Goal: Transaction & Acquisition: Purchase product/service

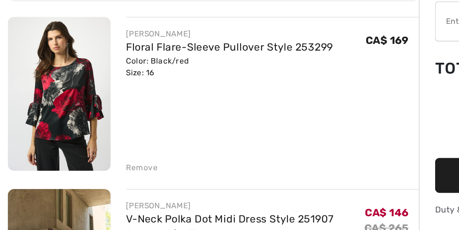
scroll to position [36, 0]
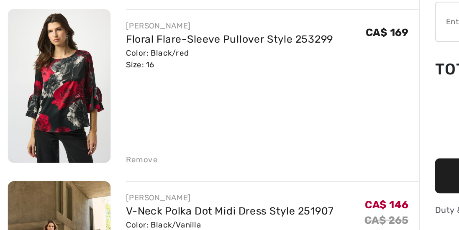
click at [87, 184] on div "Remove" at bounding box center [92, 185] width 20 height 8
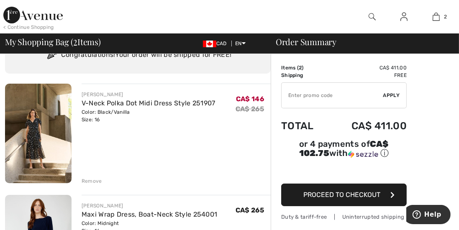
scroll to position [0, 0]
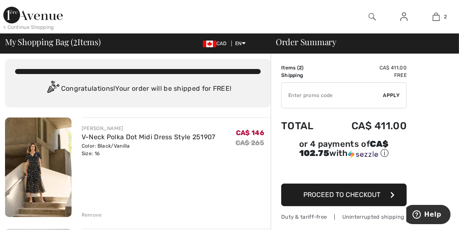
click at [26, 17] on img at bounding box center [32, 15] width 59 height 17
click at [29, 8] on img at bounding box center [32, 15] width 59 height 17
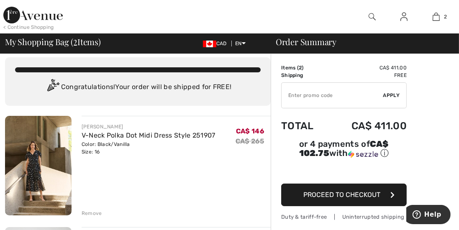
scroll to position [17, 0]
